Goal: Task Accomplishment & Management: Complete application form

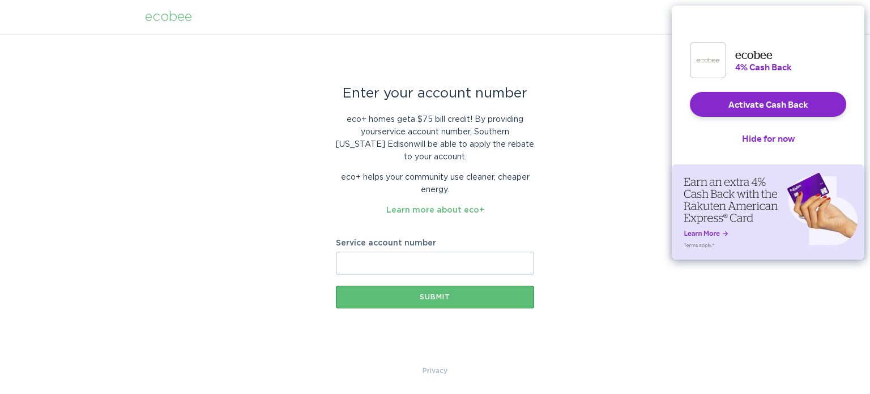
click at [410, 266] on input "Service account number" at bounding box center [435, 263] width 198 height 23
click at [357, 264] on input "Service account number" at bounding box center [435, 263] width 198 height 23
paste input "700958485841"
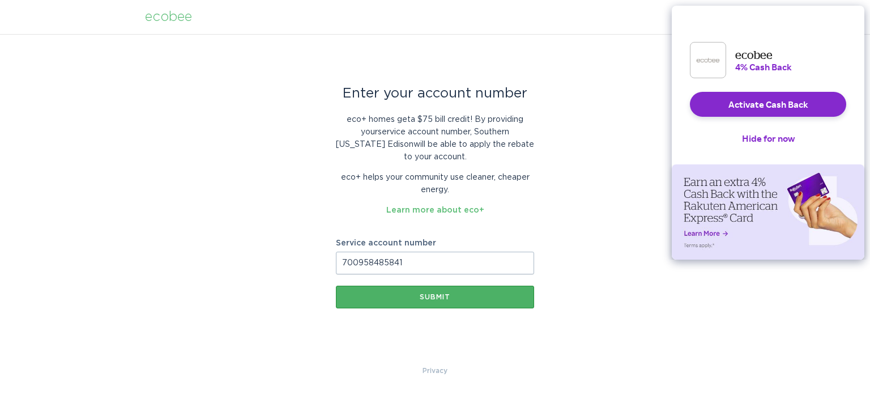
type input "700958485841"
click at [414, 299] on div "Submit" at bounding box center [435, 296] width 187 height 7
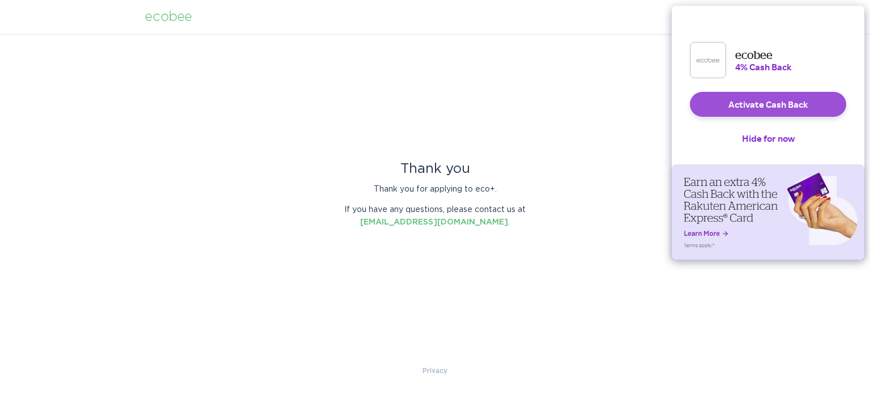
click at [752, 110] on button "Activate Cash Back" at bounding box center [768, 104] width 156 height 25
